Goal: Task Accomplishment & Management: Complete application form

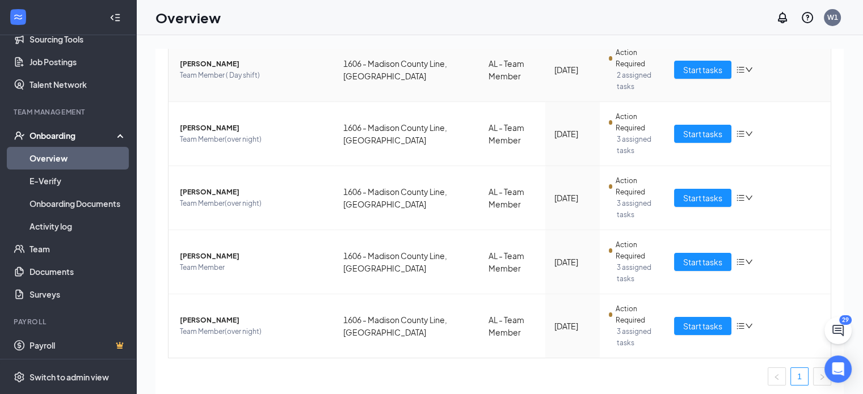
scroll to position [168, 0]
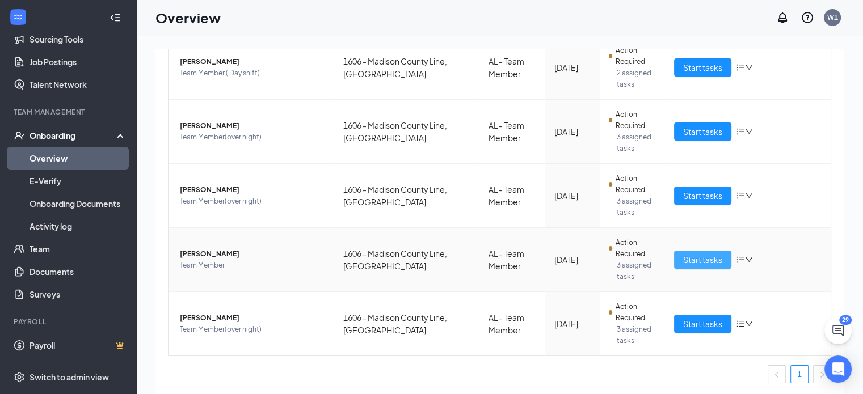
click at [694, 255] on span "Start tasks" at bounding box center [702, 260] width 39 height 12
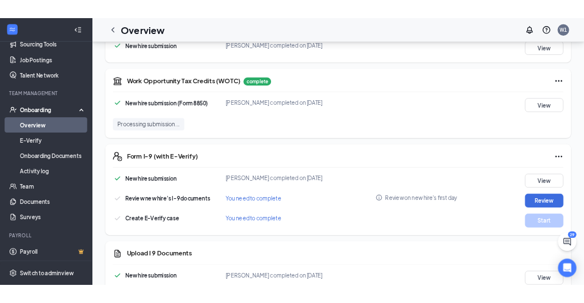
scroll to position [1003, 0]
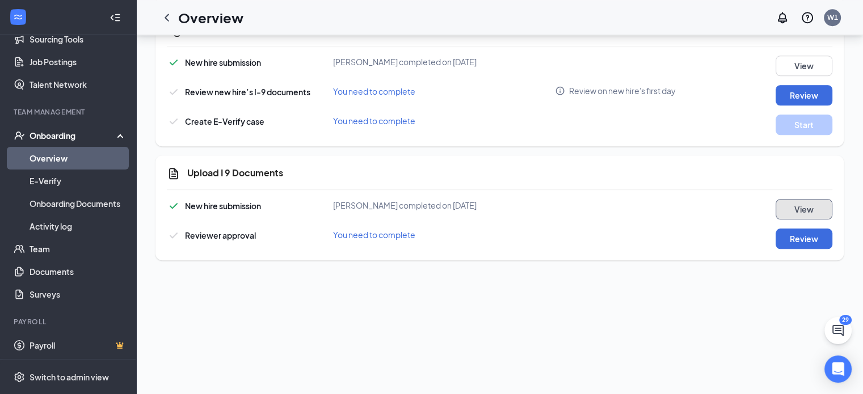
click at [783, 208] on button "View" at bounding box center [803, 209] width 57 height 20
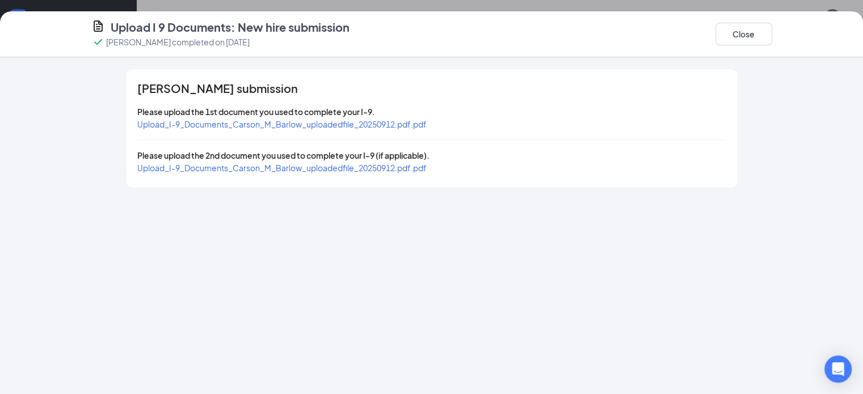
click at [348, 120] on span "Upload_I-9_Documents_Carson_M_Barlow_uploadedfile_20250912.pdf.pdf" at bounding box center [281, 124] width 289 height 10
click at [157, 171] on span "Upload_I-9_Documents_Carson_M_Barlow_uploadedfile_20250912.pdf.pdf" at bounding box center [281, 168] width 289 height 10
click at [772, 45] on button "Close" at bounding box center [743, 34] width 57 height 23
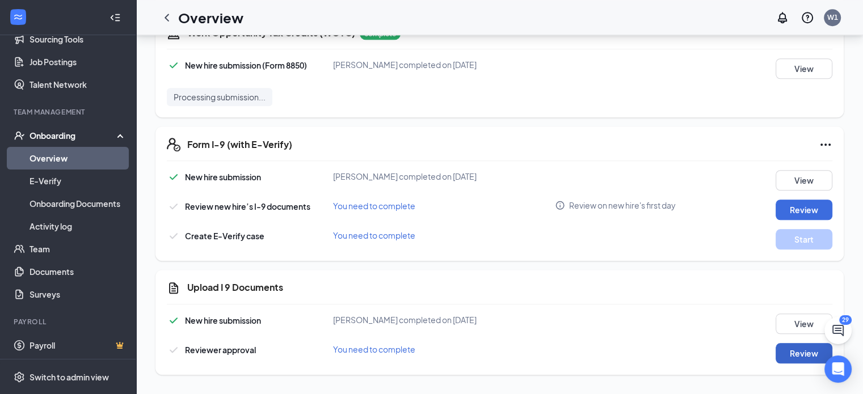
click at [775, 355] on button "Review" at bounding box center [803, 353] width 57 height 20
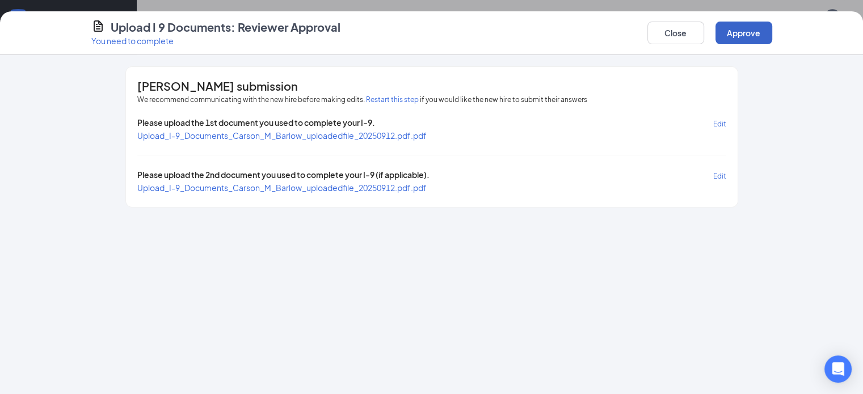
click at [772, 31] on button "Approve" at bounding box center [743, 33] width 57 height 23
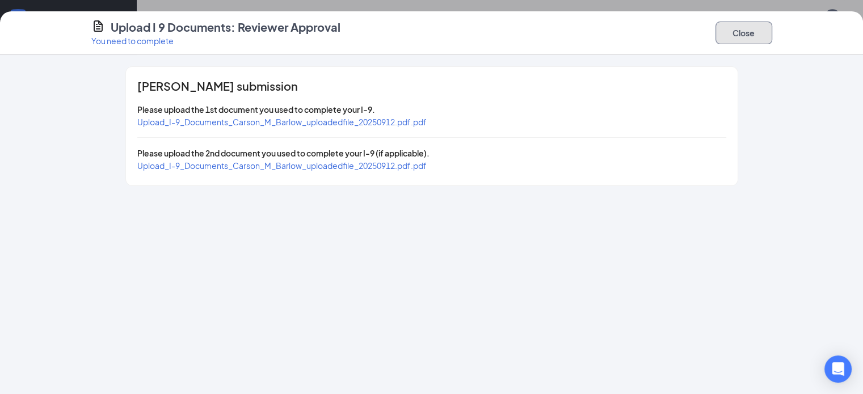
click at [772, 25] on button "Close" at bounding box center [743, 33] width 57 height 23
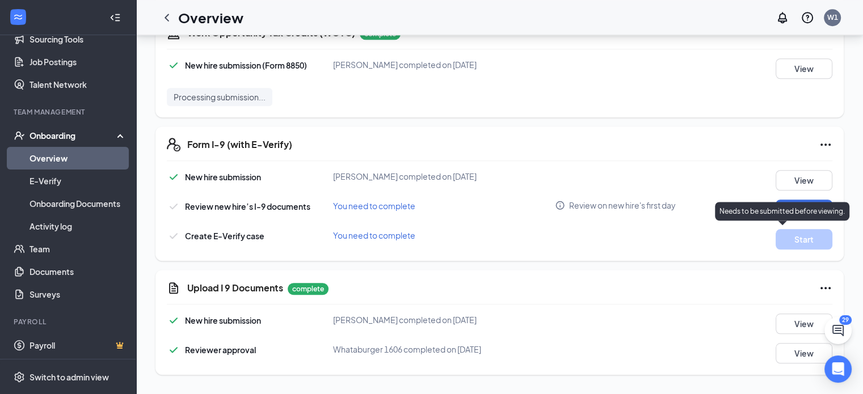
click at [790, 206] on p "Needs to be submitted before viewing." at bounding box center [781, 211] width 125 height 10
click at [799, 206] on button "Review" at bounding box center [803, 210] width 57 height 20
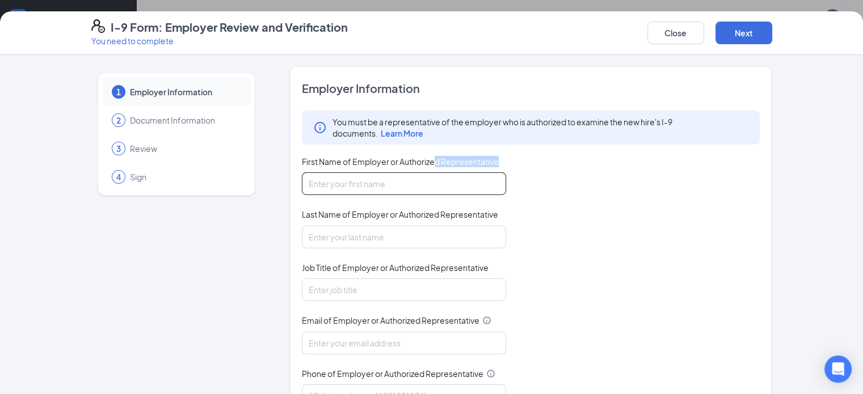
drag, startPoint x: 402, startPoint y: 165, endPoint x: 395, endPoint y: 181, distance: 17.3
click at [395, 181] on div "First Name of Employer or Authorized Representative" at bounding box center [404, 175] width 204 height 39
click at [395, 181] on input "First Name of Employer or Authorized Representative" at bounding box center [404, 183] width 204 height 23
type input "[PERSON_NAME]"
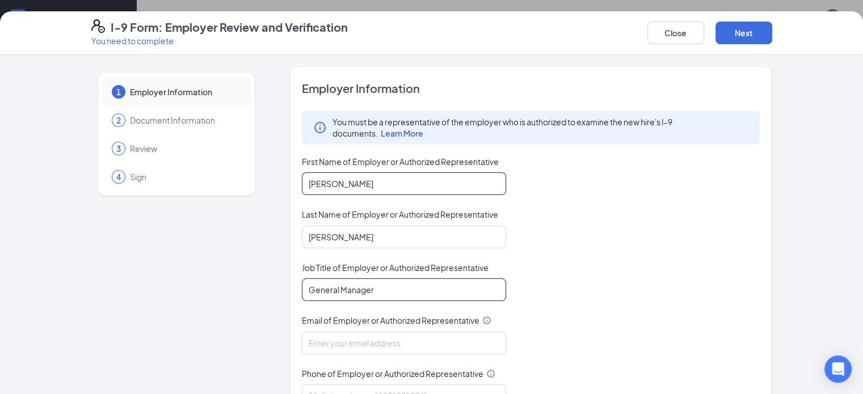
type input "General Manager"
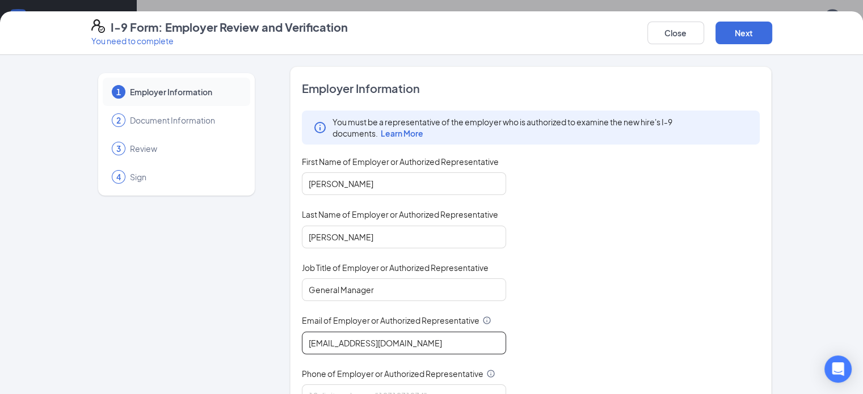
type input "[EMAIL_ADDRESS][DOMAIN_NAME]"
click at [555, 261] on div "You must be a representative of the employer who is authorized to examine the n…" at bounding box center [531, 259] width 458 height 297
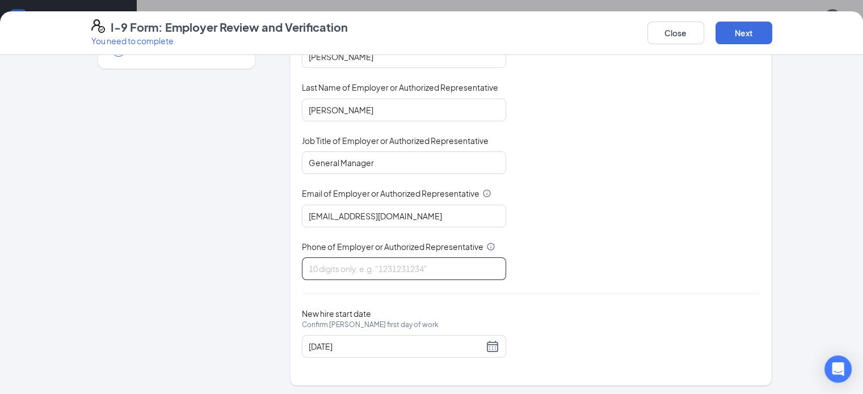
click at [412, 275] on input "Phone of Employer or Authorized Representative" at bounding box center [404, 269] width 204 height 23
type input "2565412125"
click at [690, 227] on div "You must be a representative of the employer who is authorized to examine the n…" at bounding box center [531, 132] width 458 height 297
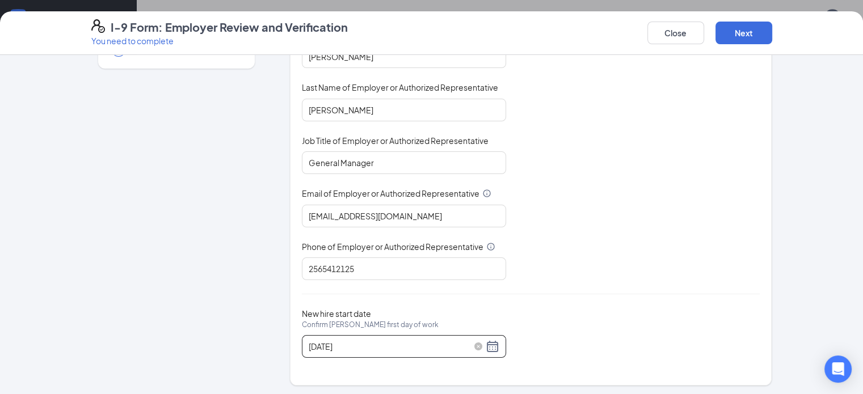
click at [461, 344] on div "[DATE]" at bounding box center [404, 347] width 191 height 14
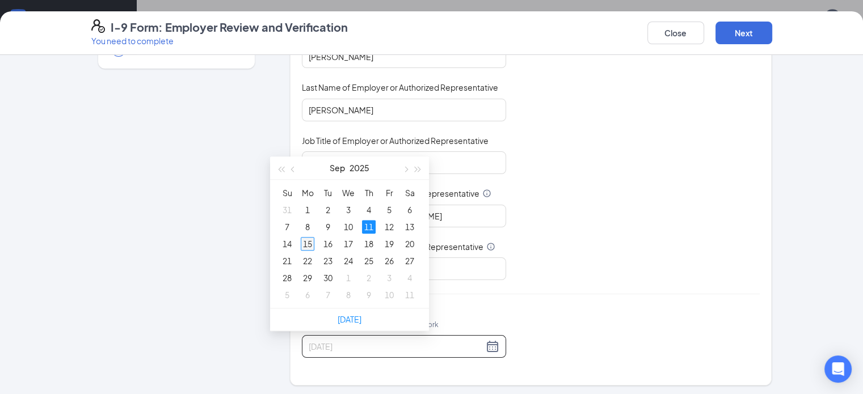
type input "[DATE]"
click at [297, 244] on td "15" at bounding box center [307, 243] width 20 height 17
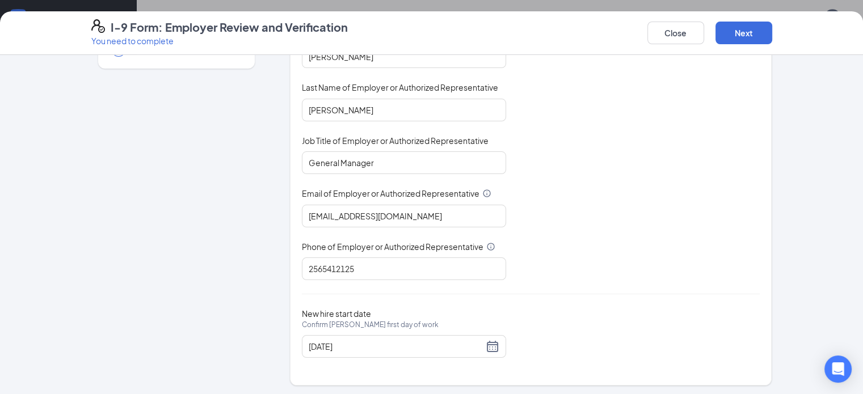
click at [594, 195] on div "You must be a representative of the employer who is authorized to examine the n…" at bounding box center [531, 132] width 458 height 297
click at [772, 33] on button "Next" at bounding box center [743, 33] width 57 height 23
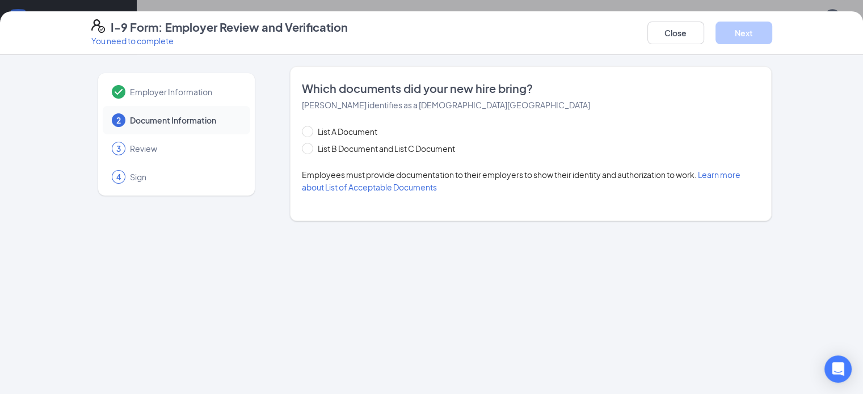
click at [407, 140] on div "List A Document List B Document and List C Document" at bounding box center [390, 139] width 176 height 29
click at [376, 149] on span "List B Document and List C Document" at bounding box center [386, 148] width 146 height 12
click at [310, 149] on input "List B Document and List C Document" at bounding box center [306, 147] width 8 height 8
radio input "true"
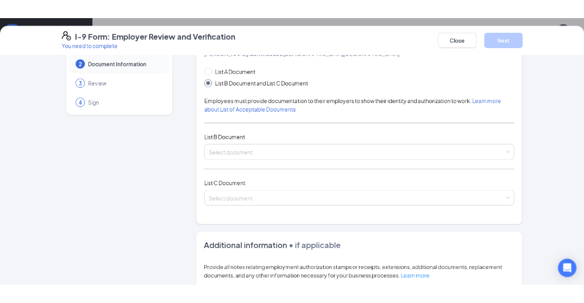
scroll to position [61, 0]
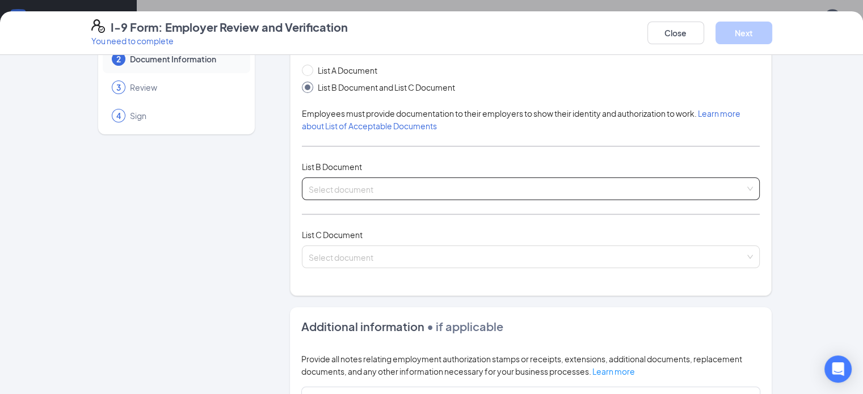
click at [327, 188] on div "Select document List B Documents Driver’s License issued by U.S State or outlyi…" at bounding box center [531, 189] width 458 height 23
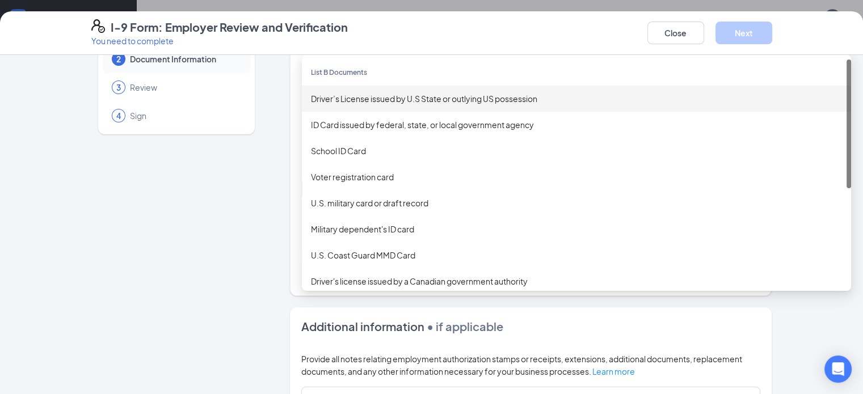
click at [395, 94] on div "Driver’s License issued by U.S State or outlying US possession" at bounding box center [576, 98] width 531 height 12
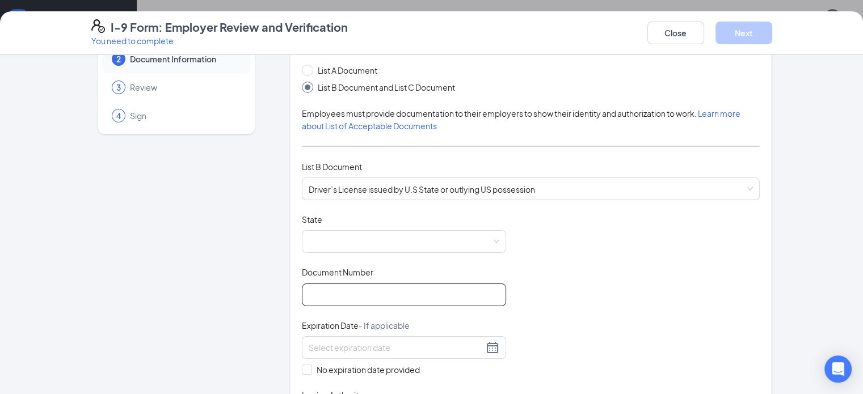
click at [334, 297] on input "Document Number" at bounding box center [404, 295] width 204 height 23
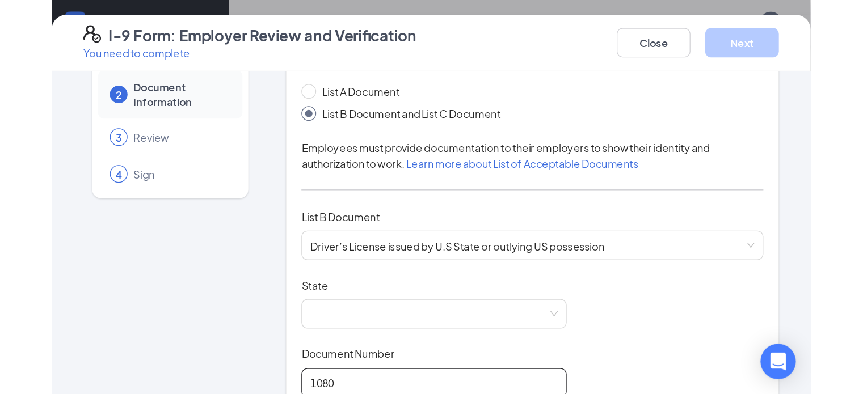
scroll to position [7, 0]
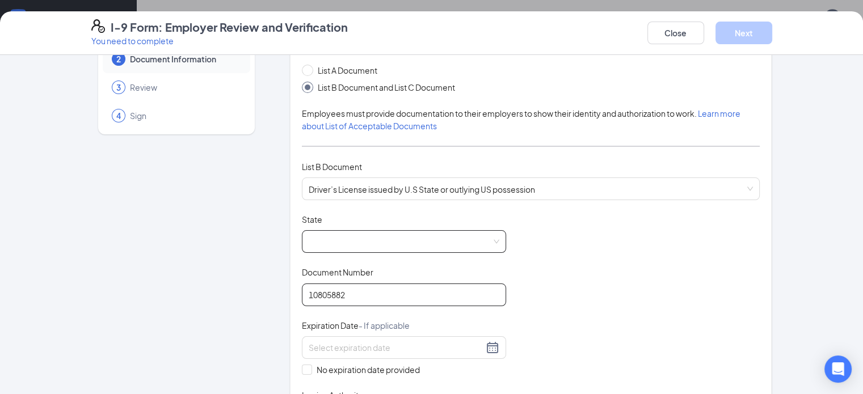
click at [432, 238] on span at bounding box center [404, 242] width 191 height 22
type input "10805882"
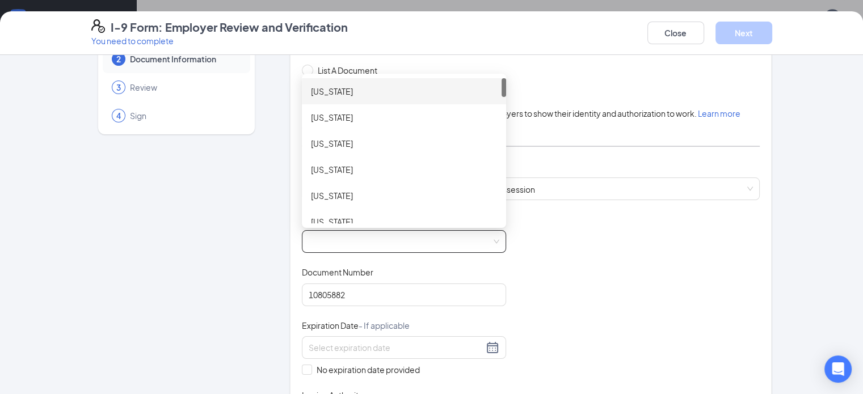
click at [448, 81] on div "[US_STATE]" at bounding box center [404, 91] width 204 height 26
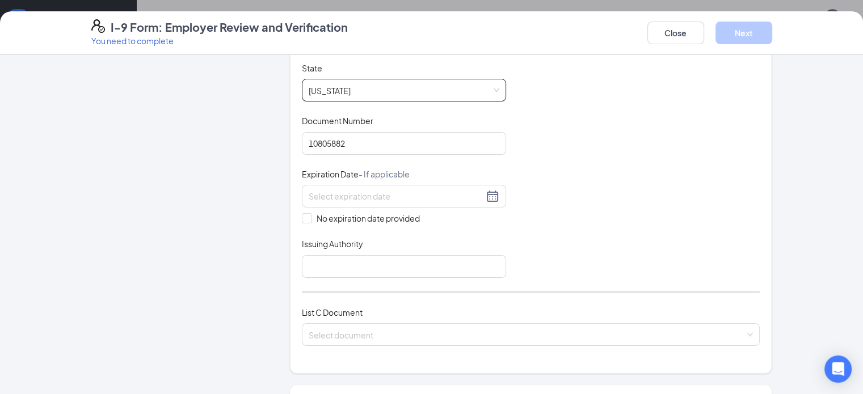
scroll to position [217, 0]
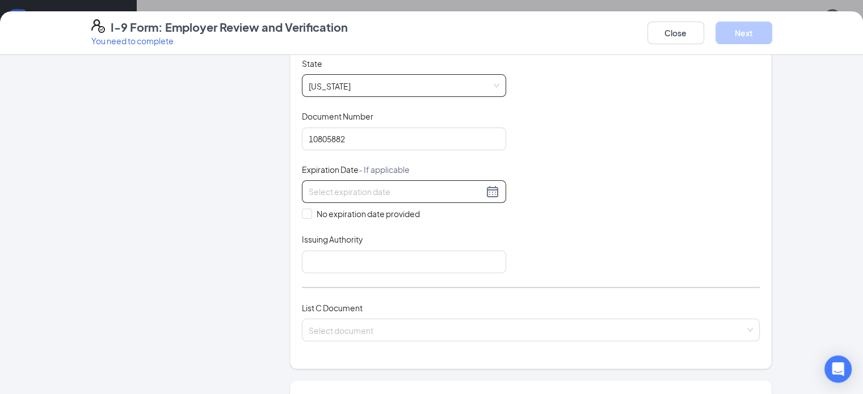
click at [465, 190] on div at bounding box center [404, 192] width 191 height 14
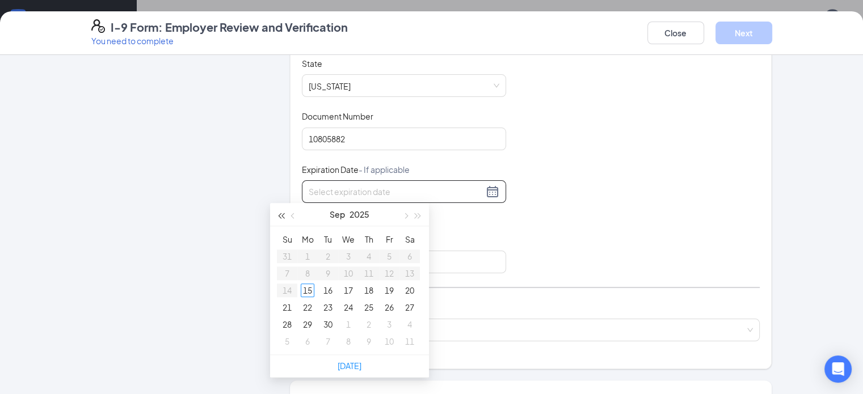
click at [277, 218] on button "button" at bounding box center [281, 214] width 12 height 23
drag, startPoint x: 277, startPoint y: 218, endPoint x: 293, endPoint y: 220, distance: 16.0
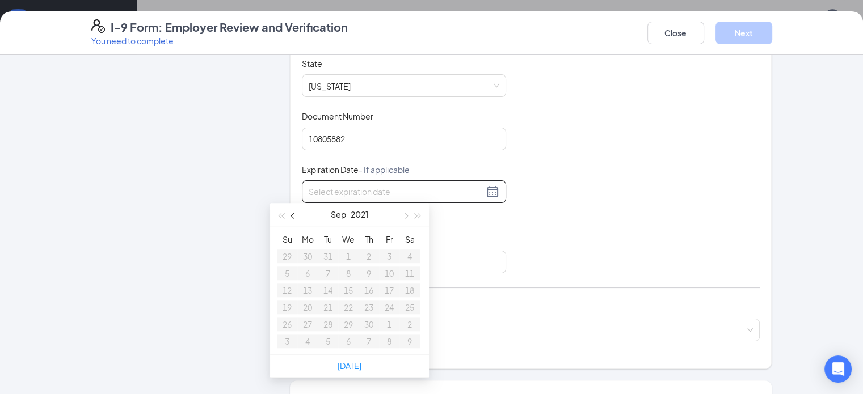
click at [293, 220] on div "[DATE]" at bounding box center [349, 214] width 159 height 23
click at [293, 220] on button "button" at bounding box center [293, 214] width 12 height 23
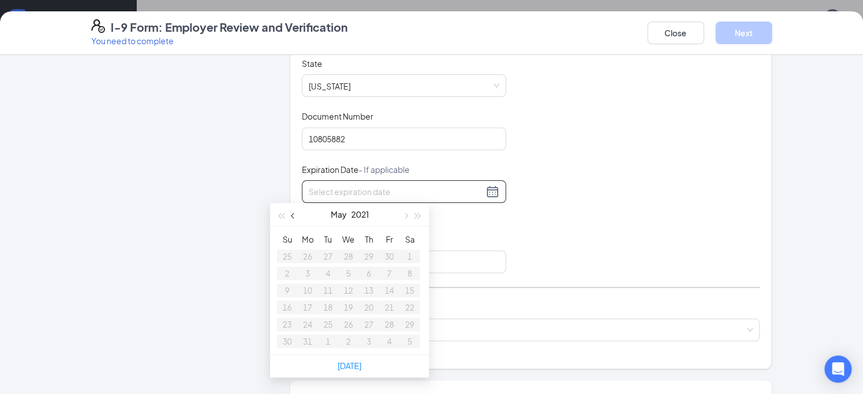
click at [293, 220] on button "button" at bounding box center [293, 214] width 12 height 23
click at [409, 214] on button "button" at bounding box center [405, 214] width 12 height 23
click at [420, 215] on span "button" at bounding box center [418, 216] width 6 height 6
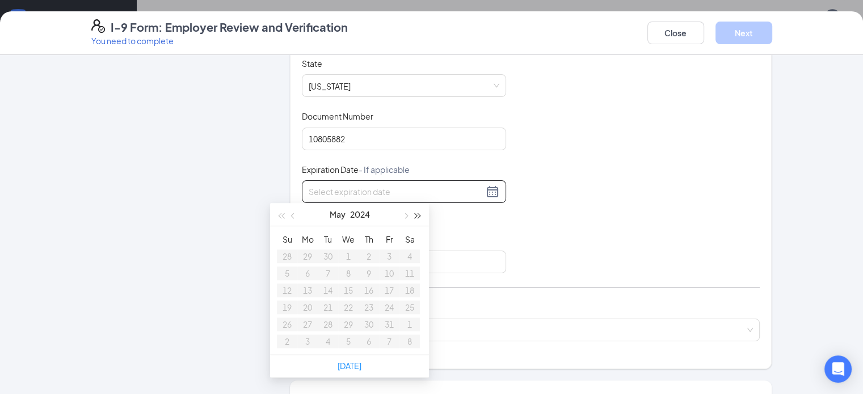
click at [420, 215] on span "button" at bounding box center [418, 216] width 6 height 6
type input "[DATE]"
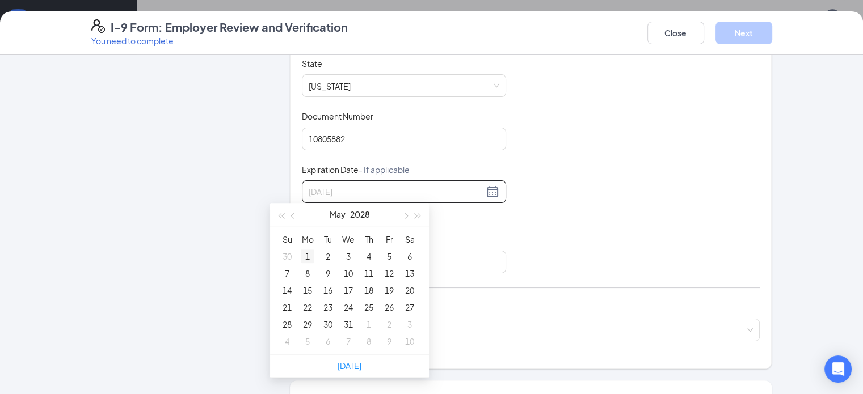
click at [306, 254] on div "1" at bounding box center [308, 257] width 14 height 14
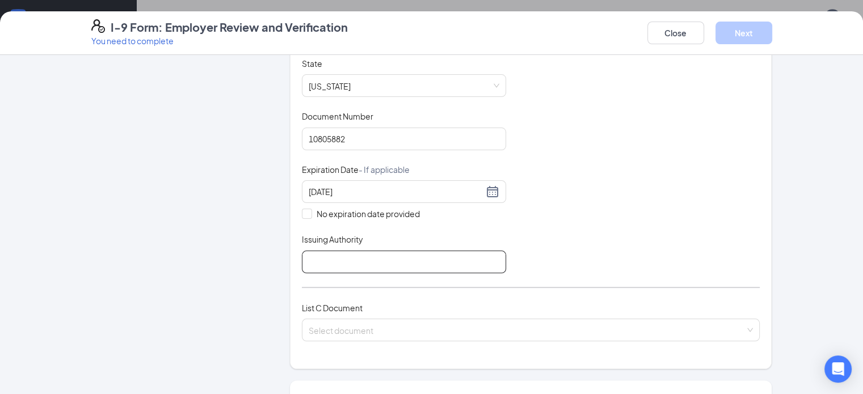
click at [332, 258] on input "Issuing Authority" at bounding box center [404, 262] width 204 height 23
type input "dmv"
click at [609, 216] on div "Document Title Driver’s License issued by U.S State or outlying US possession S…" at bounding box center [531, 166] width 458 height 216
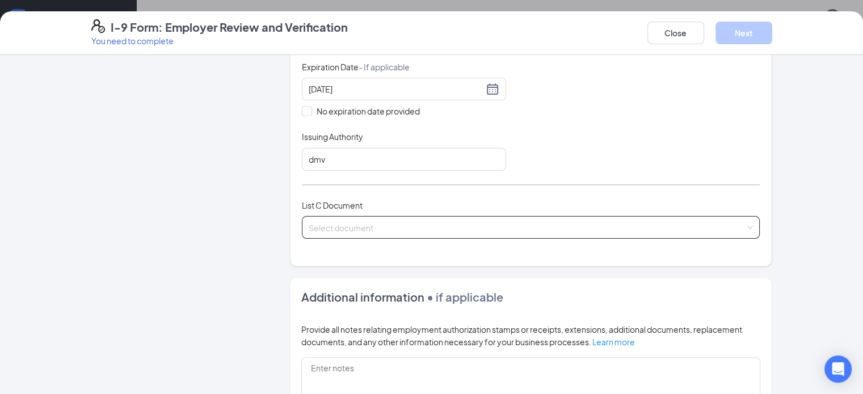
scroll to position [321, 0]
click at [560, 233] on div "Select document" at bounding box center [531, 226] width 458 height 23
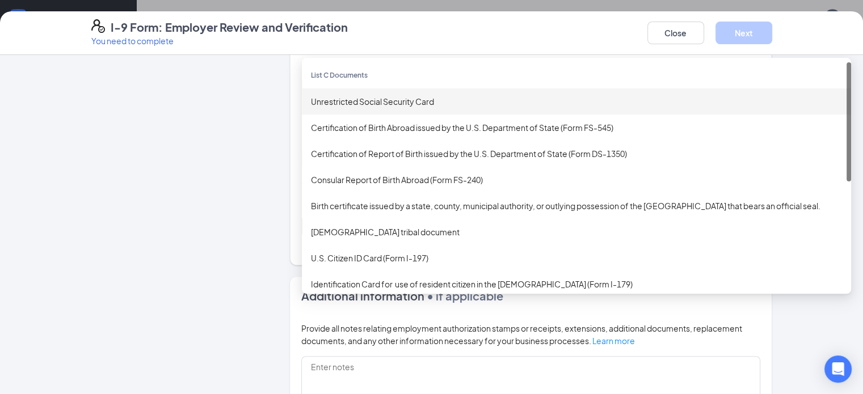
click at [477, 88] on div "Unrestricted Social Security Card" at bounding box center [576, 101] width 549 height 26
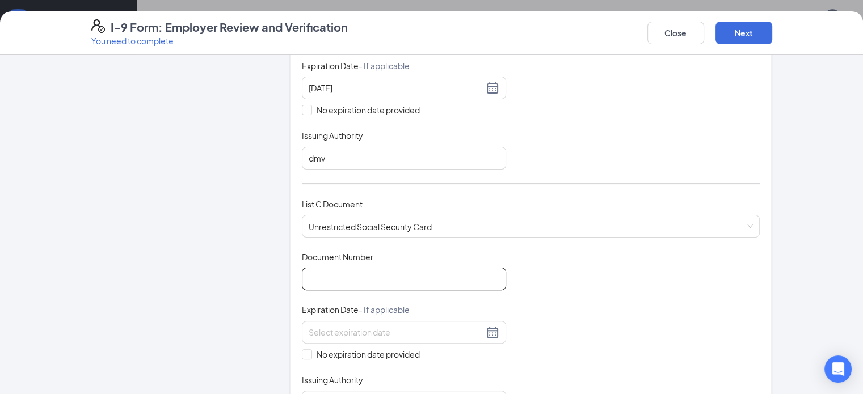
click at [307, 273] on input "Document Number" at bounding box center [404, 279] width 204 height 23
type input "418652921"
click at [499, 262] on div "Document Title Unrestricted Social Security Card Document Number 418652921 Expi…" at bounding box center [531, 332] width 458 height 162
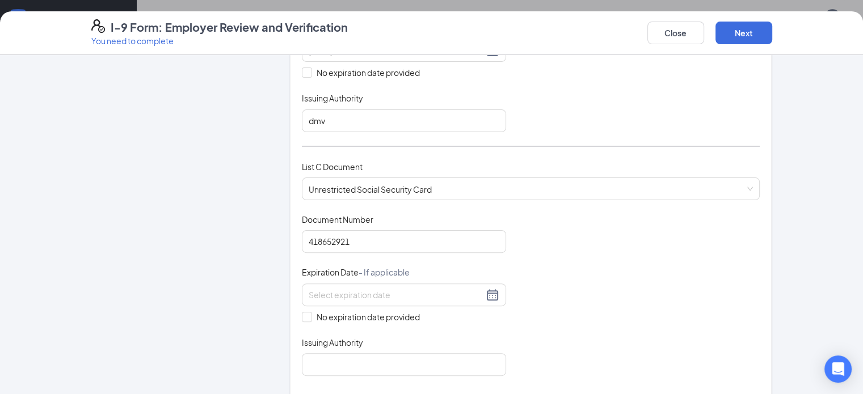
scroll to position [360, 0]
drag, startPoint x: 334, startPoint y: 319, endPoint x: 313, endPoint y: 310, distance: 22.9
click at [313, 310] on div "Document Title Unrestricted Social Security Card Document Number 418652921 Expi…" at bounding box center [531, 294] width 458 height 162
click at [313, 310] on span "No expiration date provided" at bounding box center [368, 316] width 112 height 12
click at [310, 311] on input "No expiration date provided" at bounding box center [306, 315] width 8 height 8
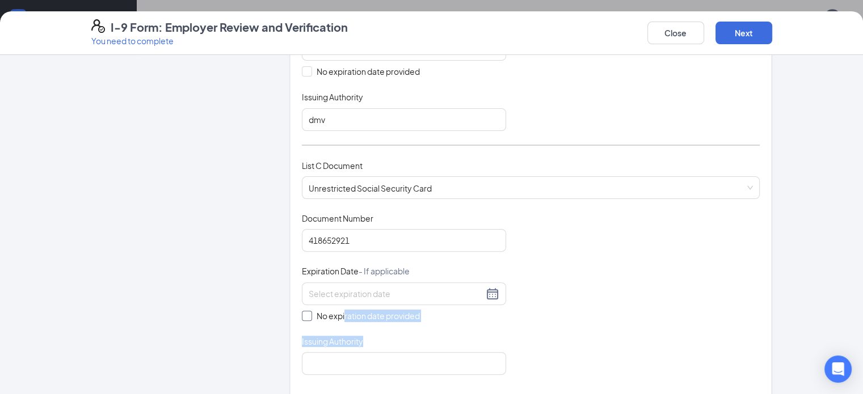
checkbox input "true"
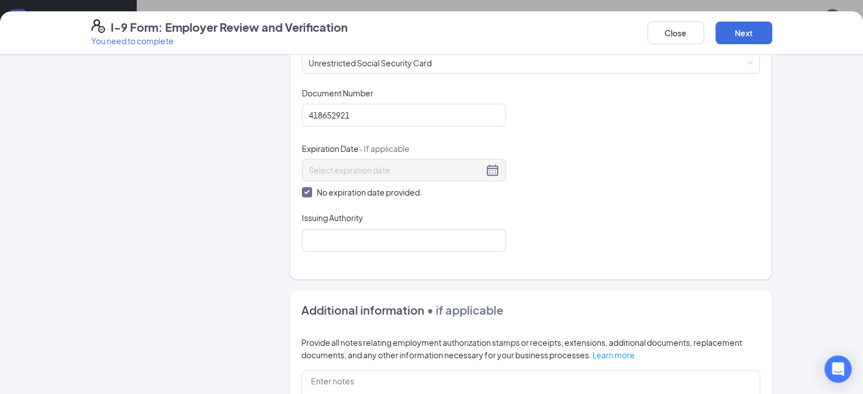
scroll to position [487, 0]
click at [349, 237] on input "Issuing Authority" at bounding box center [404, 238] width 204 height 23
type input "ssa"
click at [632, 154] on div "Document Title Unrestricted Social Security Card Document Number 418652921 Expi…" at bounding box center [531, 168] width 458 height 165
click at [772, 33] on button "Next" at bounding box center [743, 33] width 57 height 23
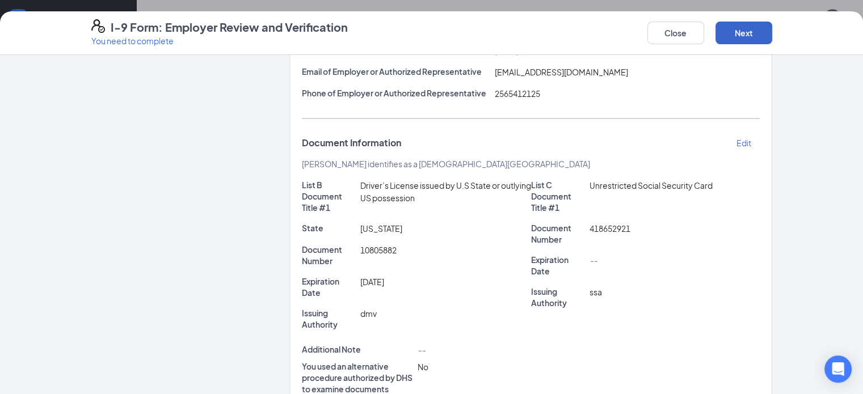
scroll to position [262, 0]
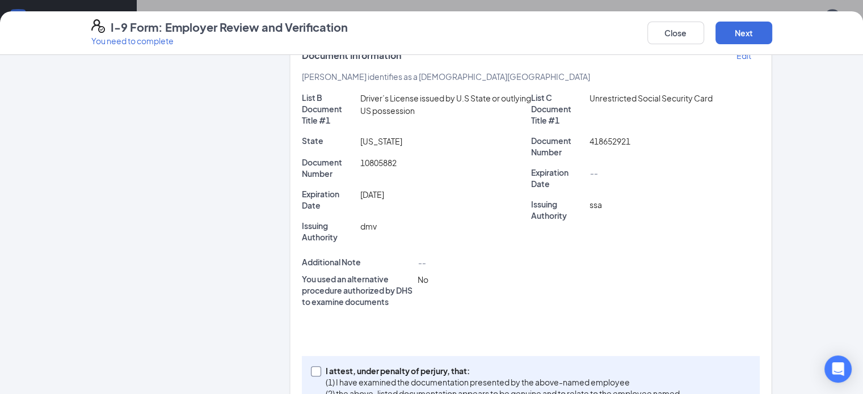
click at [311, 365] on label "I attest, under penalty of [PERSON_NAME], that: (1) I have examined the documen…" at bounding box center [497, 387] width 373 height 45
click at [311, 366] on input "I attest, under penalty of [PERSON_NAME], that: (1) I have examined the documen…" at bounding box center [315, 370] width 8 height 8
checkbox input "true"
click at [772, 37] on button "Next" at bounding box center [743, 33] width 57 height 23
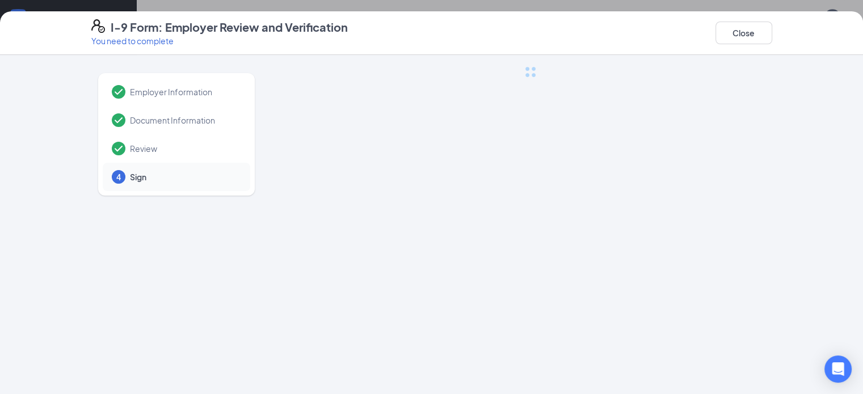
scroll to position [0, 0]
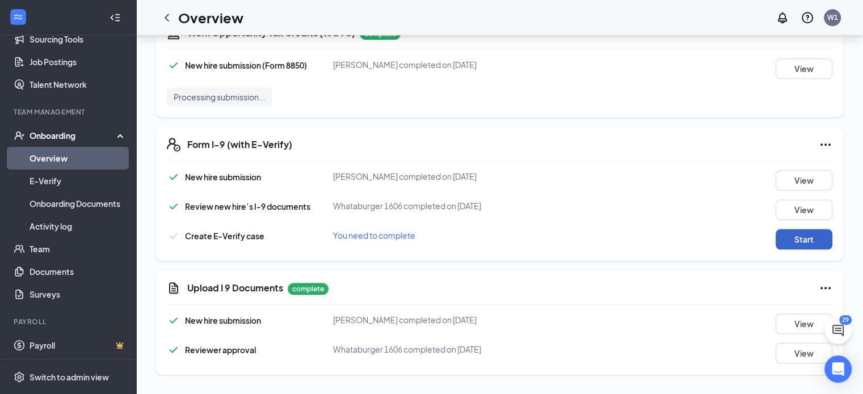
click at [786, 246] on button "Start" at bounding box center [803, 239] width 57 height 20
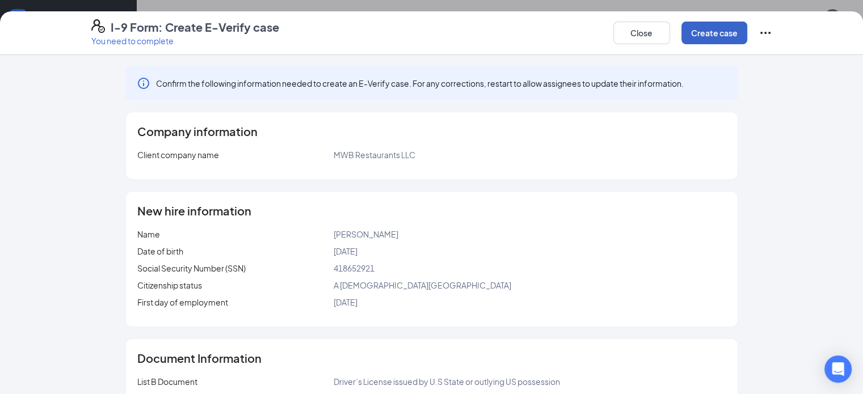
click at [747, 41] on button "Create case" at bounding box center [714, 33] width 66 height 23
